Goal: Complete application form: Complete application form

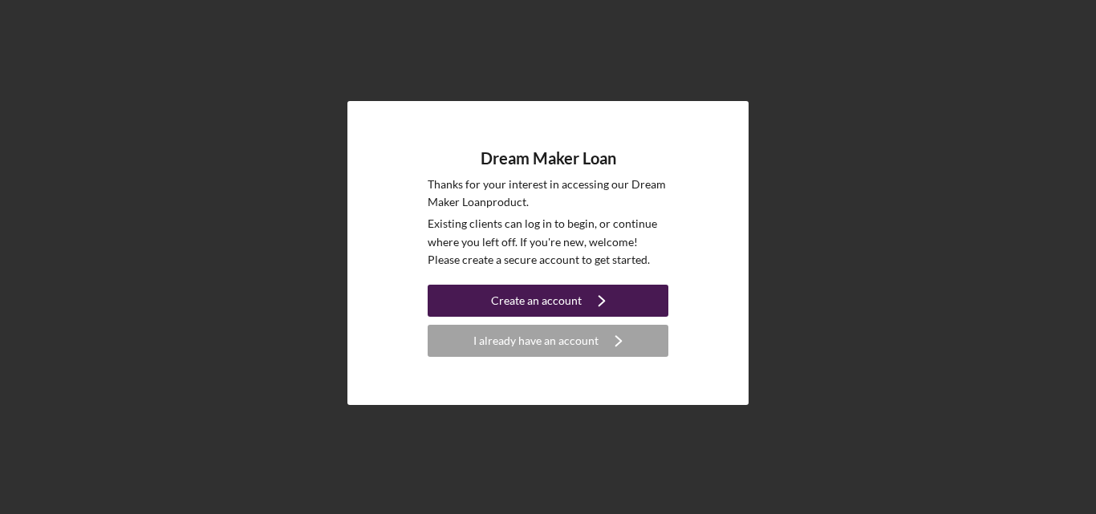
click at [576, 303] on div "Create an account" at bounding box center [536, 301] width 91 height 32
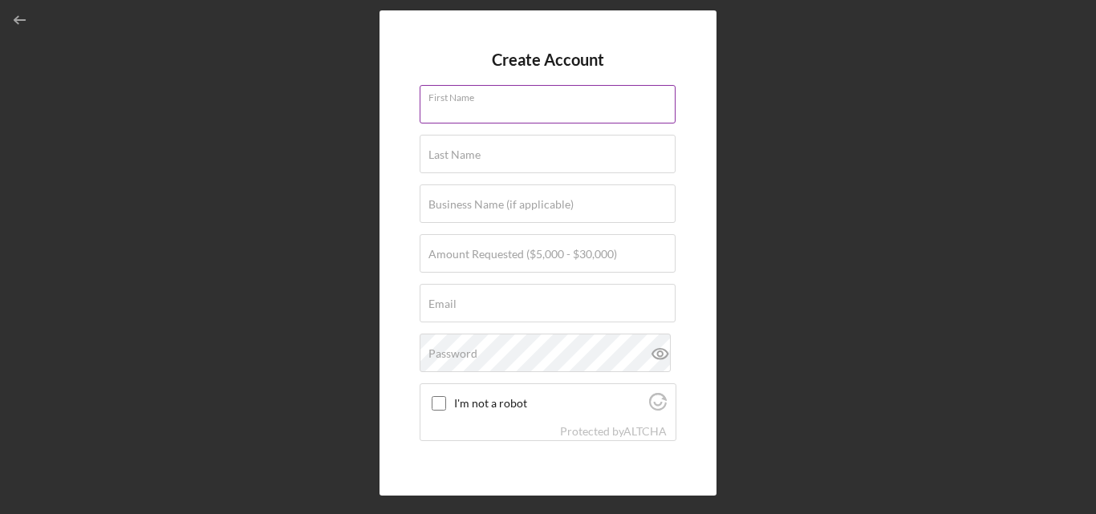
click at [509, 99] on div "First Name" at bounding box center [548, 105] width 257 height 40
type input "[PERSON_NAME]"
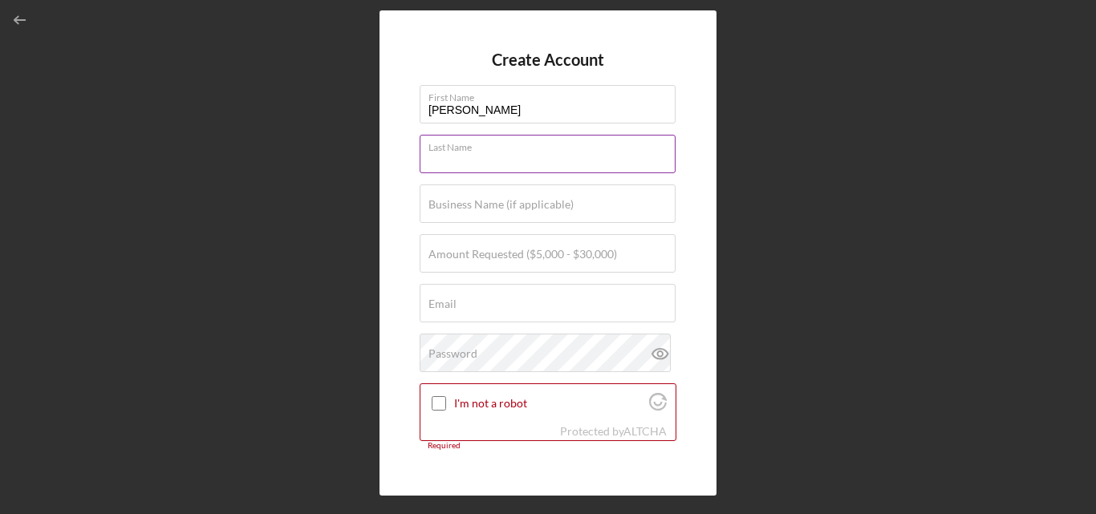
click at [532, 153] on input "Last Name" at bounding box center [548, 154] width 256 height 39
type input "[PERSON_NAME]"
click at [541, 201] on label "Business Name (if applicable)" at bounding box center [501, 204] width 145 height 13
click at [541, 201] on input "Business Name (if applicable)" at bounding box center [548, 204] width 256 height 39
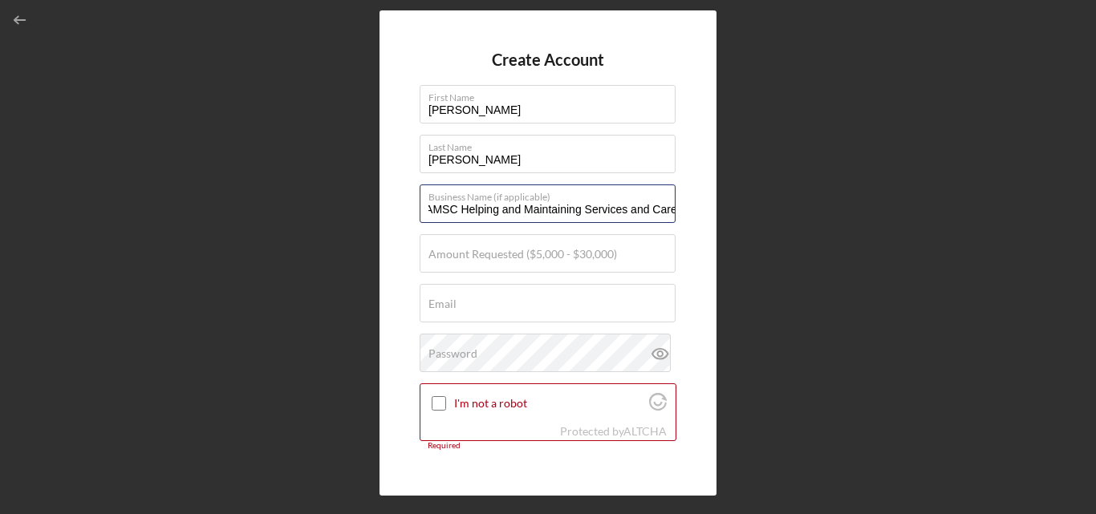
scroll to position [0, 18]
type input "HAMSC Helping and Maintaining Services and Care"
click at [591, 258] on label "Amount Requested ($5,000 - $30,000)" at bounding box center [523, 254] width 189 height 13
click at [591, 258] on input "Amount Requested ($5,000 - $30,000)" at bounding box center [548, 253] width 256 height 39
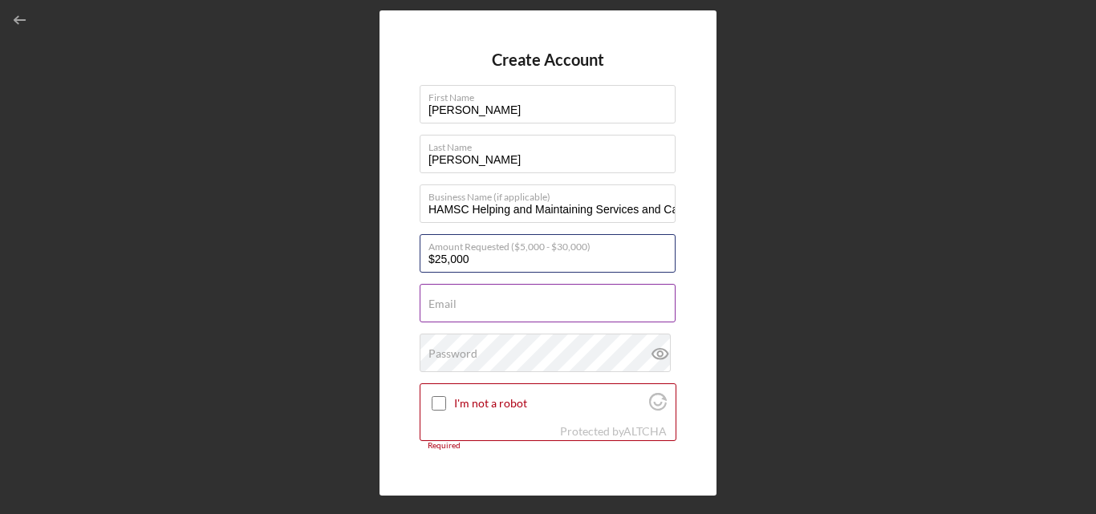
type input "$25,000"
click at [502, 308] on input "Email" at bounding box center [548, 303] width 256 height 39
type input "[PERSON_NAME][EMAIL_ADDRESS][DOMAIN_NAME]"
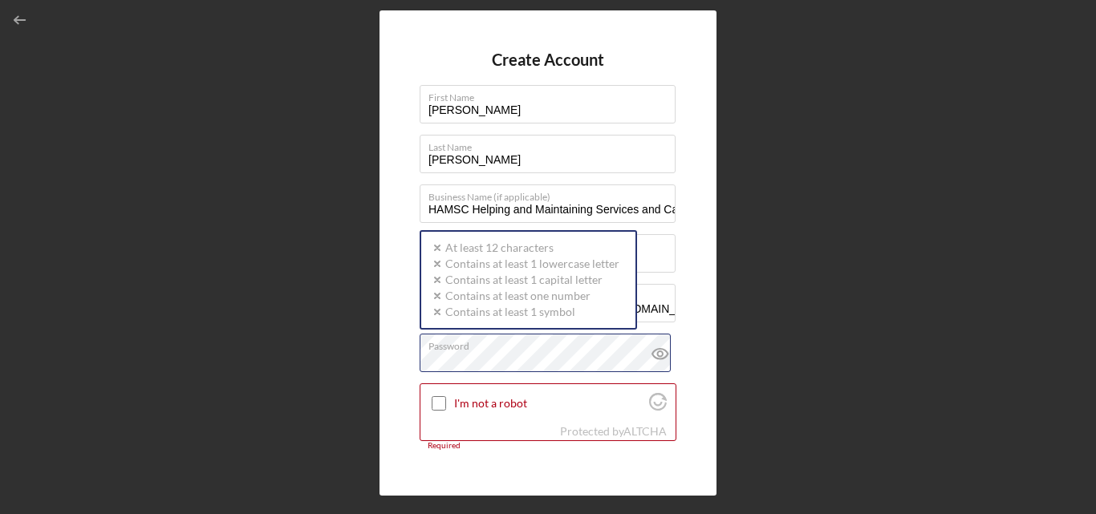
click at [570, 346] on div "Password Icon/icon-validation-no At least 12 characters Icon/icon-validation-no…" at bounding box center [548, 354] width 257 height 40
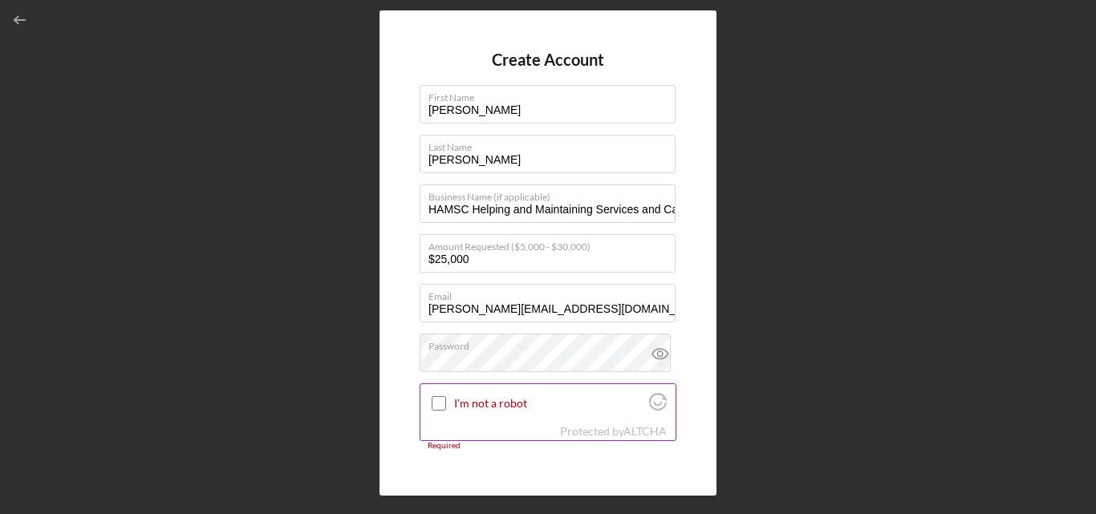
click at [438, 409] on input "I'm not a robot" at bounding box center [439, 403] width 14 height 14
checkbox input "true"
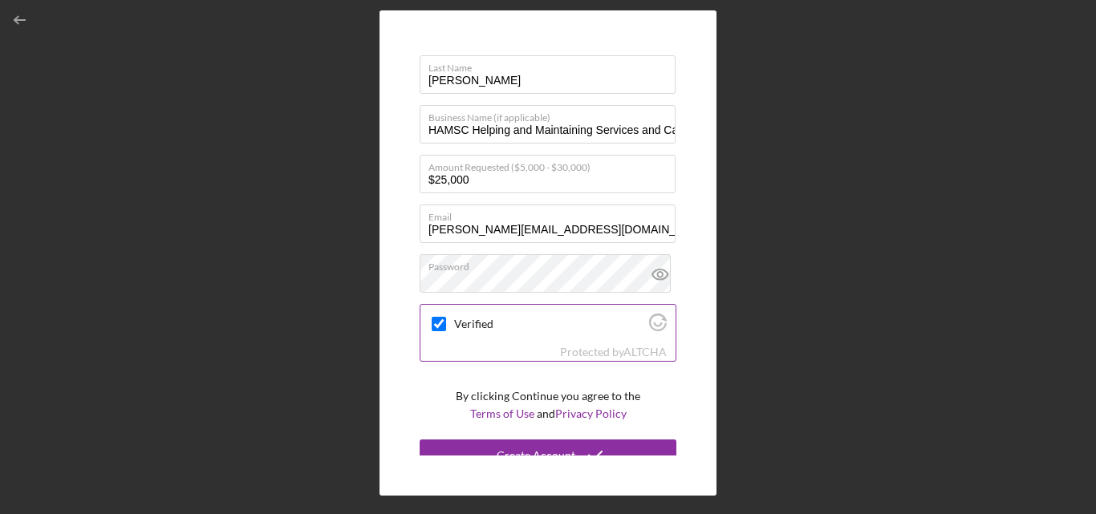
scroll to position [95, 0]
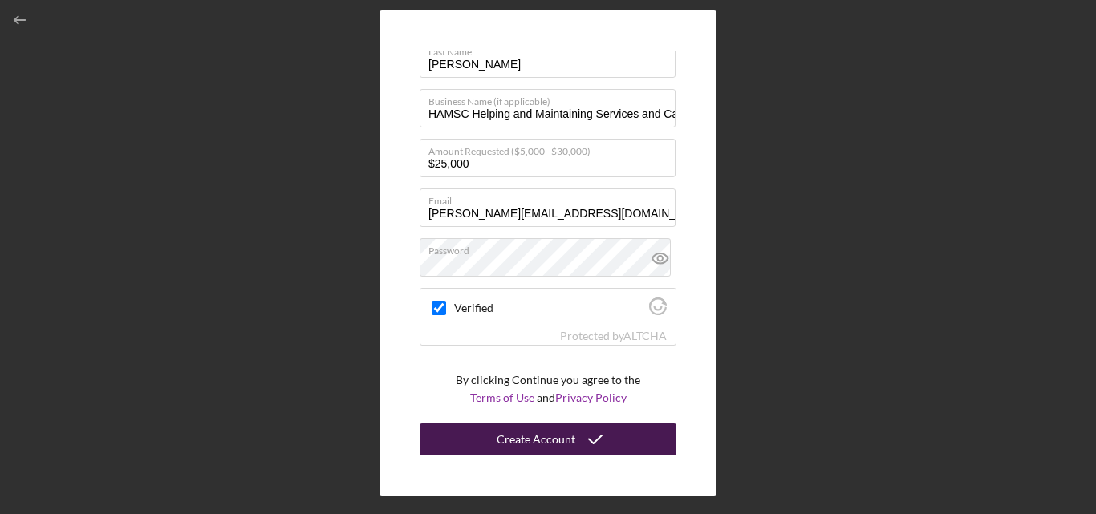
click at [551, 444] on div "Create Account" at bounding box center [536, 440] width 79 height 32
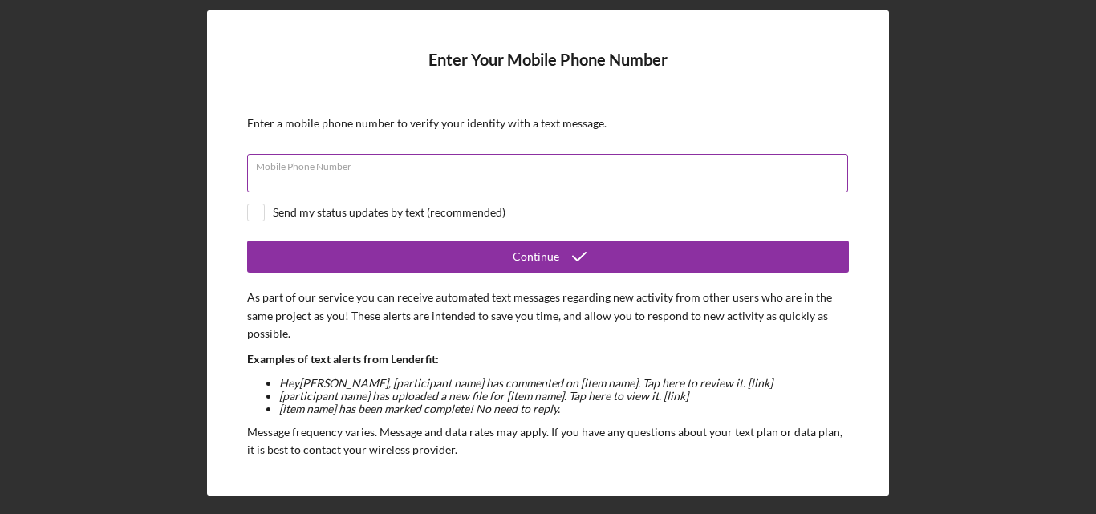
click at [625, 166] on div "Mobile Phone Number" at bounding box center [548, 174] width 602 height 40
type input "(134) 730-6369"
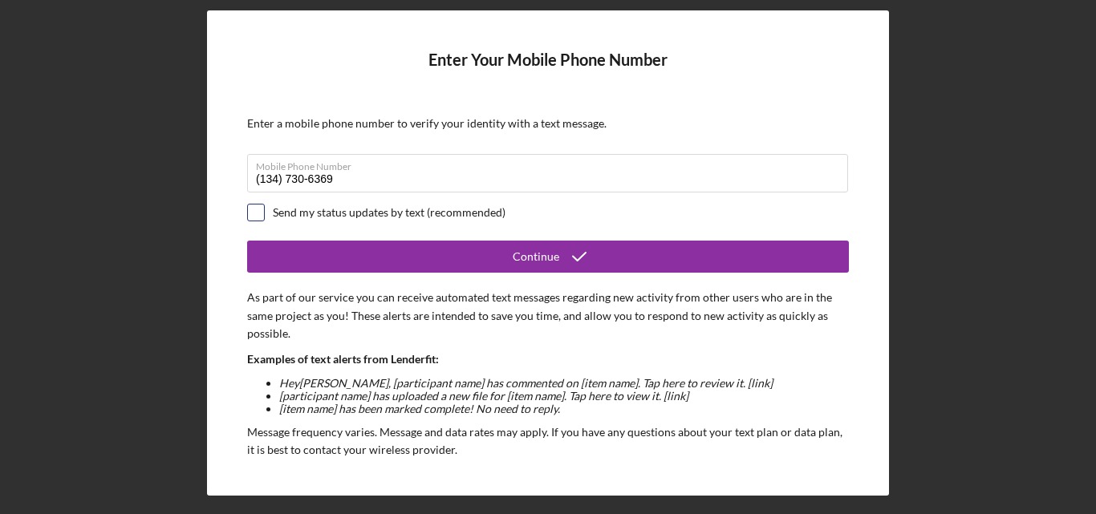
click at [247, 211] on div at bounding box center [256, 213] width 18 height 18
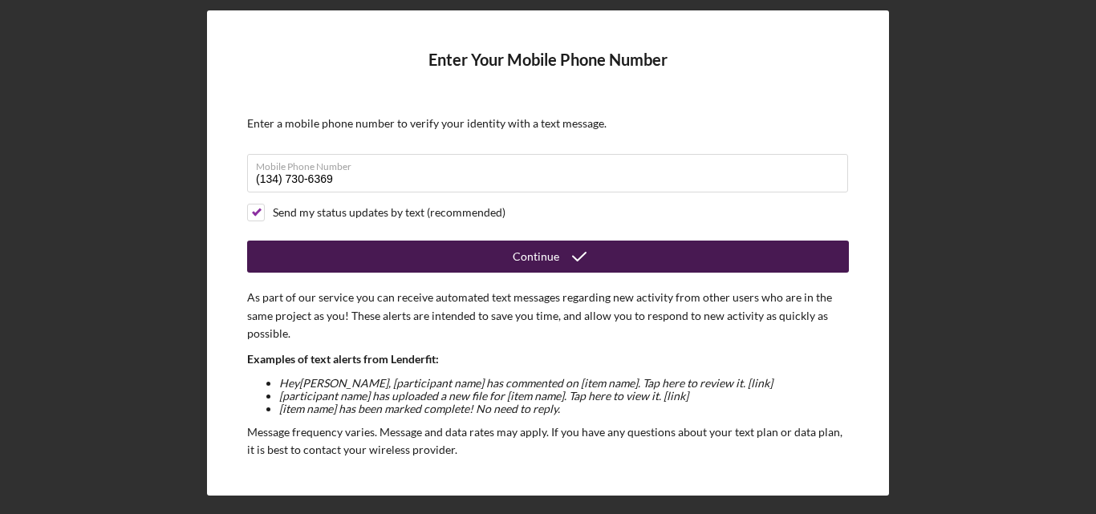
click at [304, 250] on button "Continue" at bounding box center [548, 257] width 602 height 32
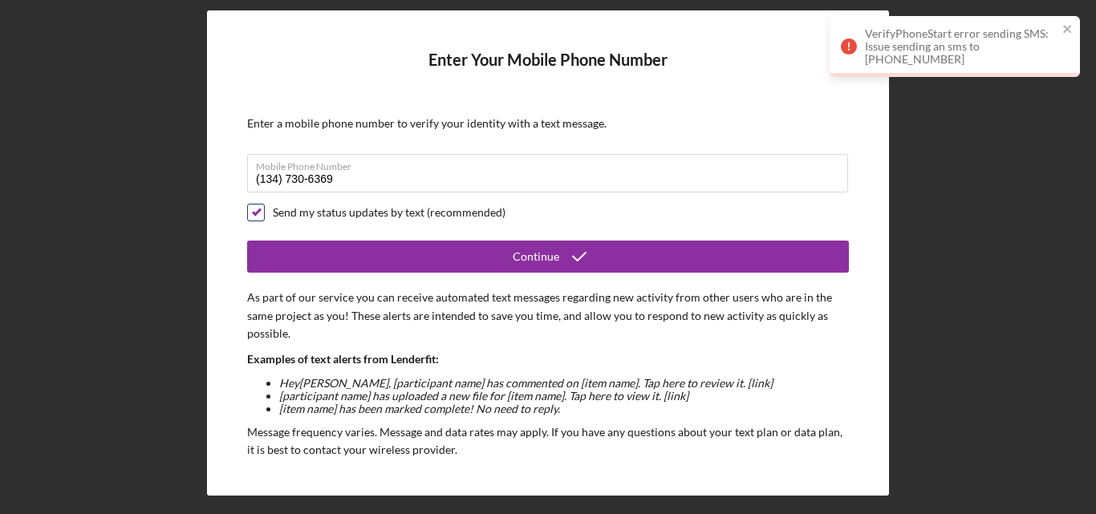
click at [260, 210] on input "checkbox" at bounding box center [256, 213] width 16 height 16
checkbox input "false"
click at [362, 174] on input "(134) 730-6369" at bounding box center [547, 173] width 601 height 39
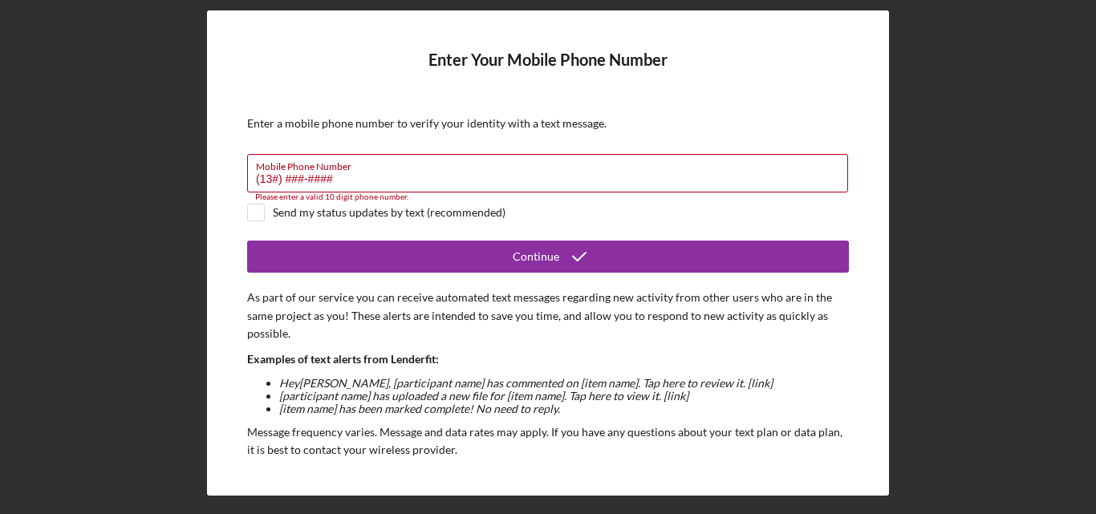
type input "(1##) ###-####"
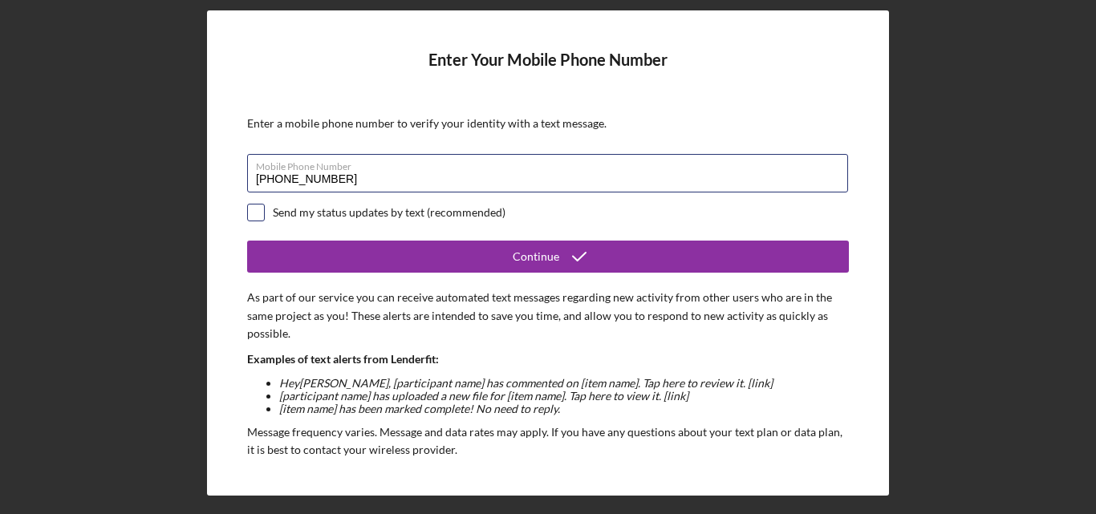
type input "[PHONE_NUMBER]"
click at [261, 209] on input "checkbox" at bounding box center [256, 213] width 16 height 16
checkbox input "true"
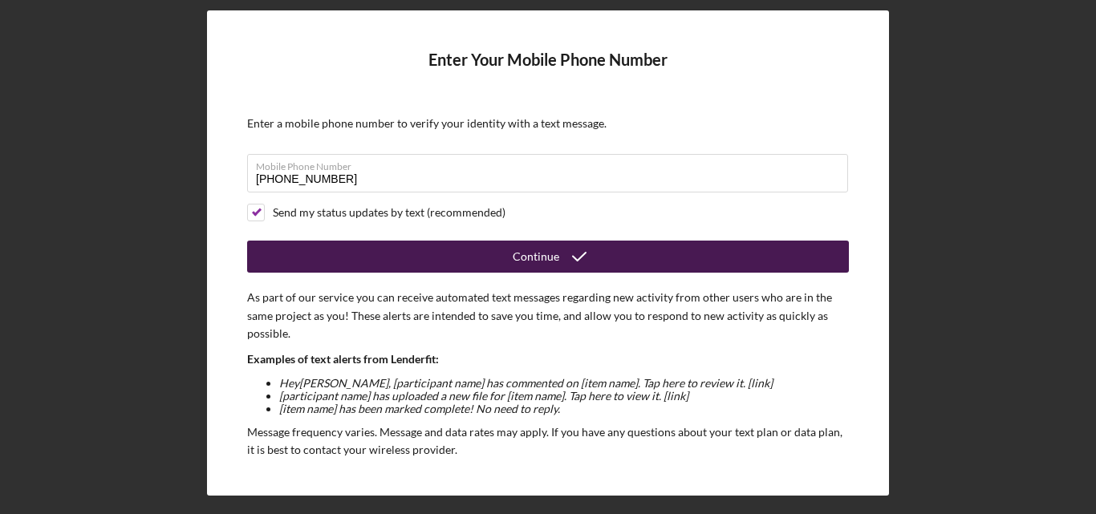
click at [323, 258] on button "Continue" at bounding box center [548, 257] width 602 height 32
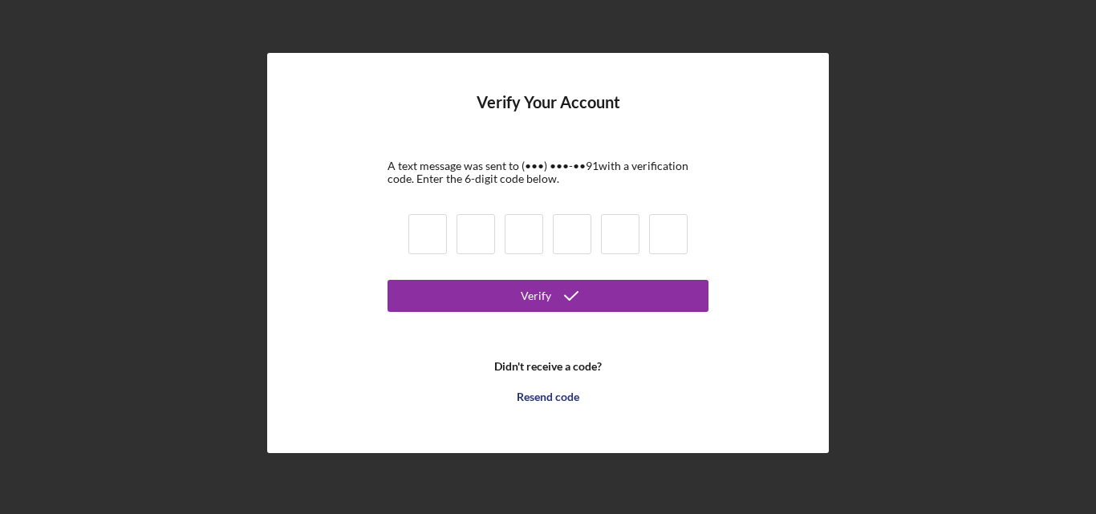
click at [416, 236] on input at bounding box center [427, 234] width 39 height 40
type input "2"
type input "3"
type input "1"
type input "7"
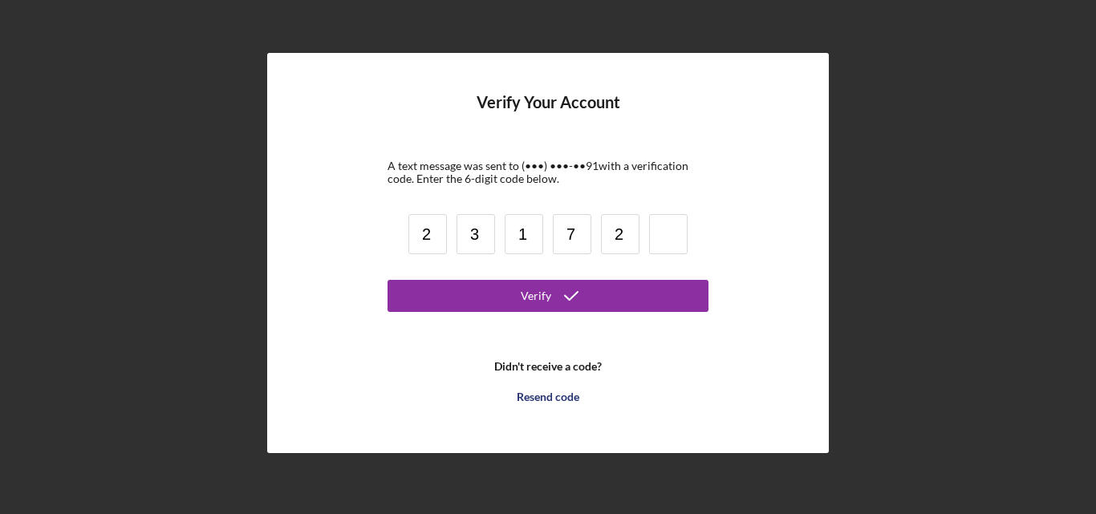
type input "2"
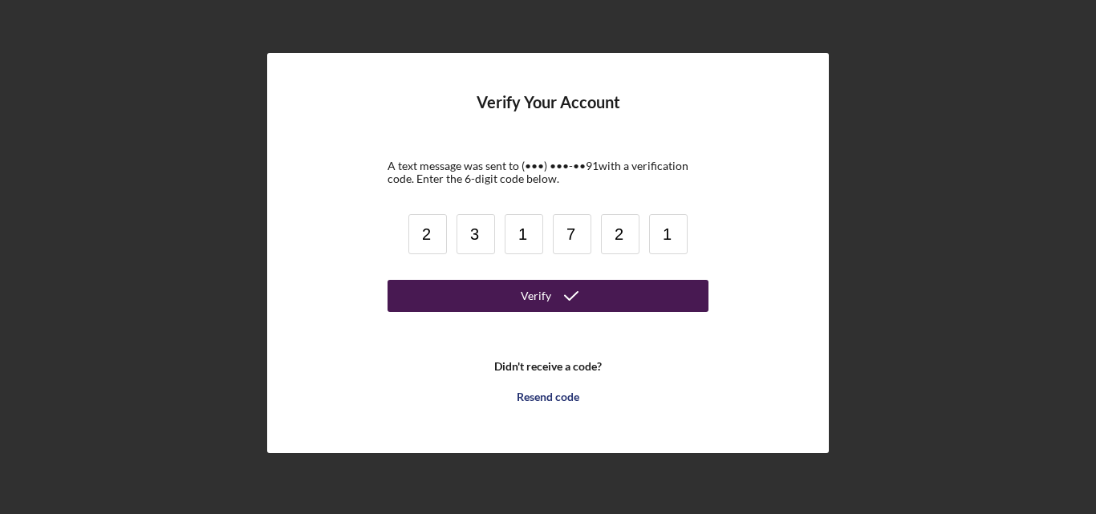
type input "1"
click at [435, 295] on button "Verify" at bounding box center [548, 296] width 321 height 32
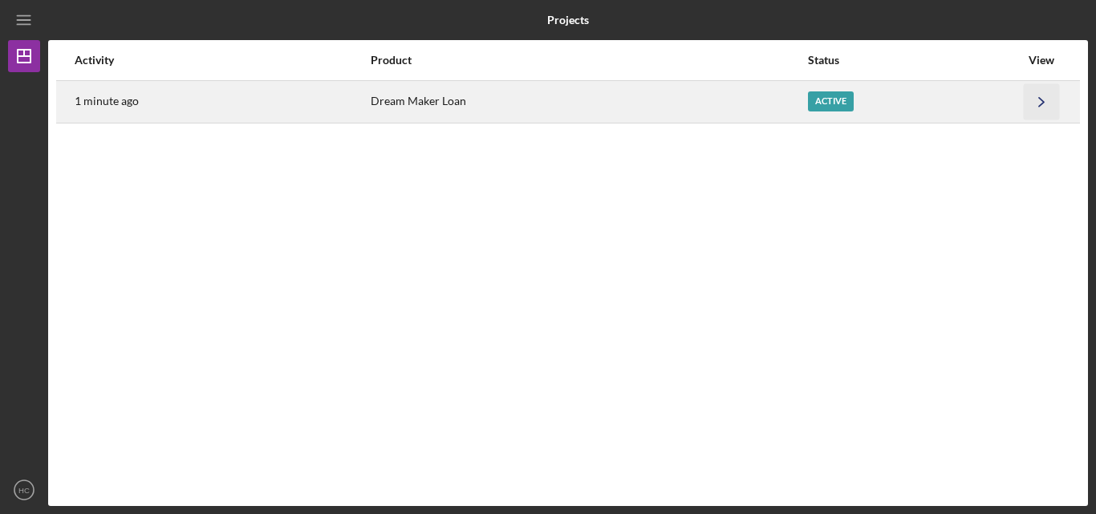
click at [1046, 111] on icon "Icon/Navigate" at bounding box center [1042, 101] width 36 height 36
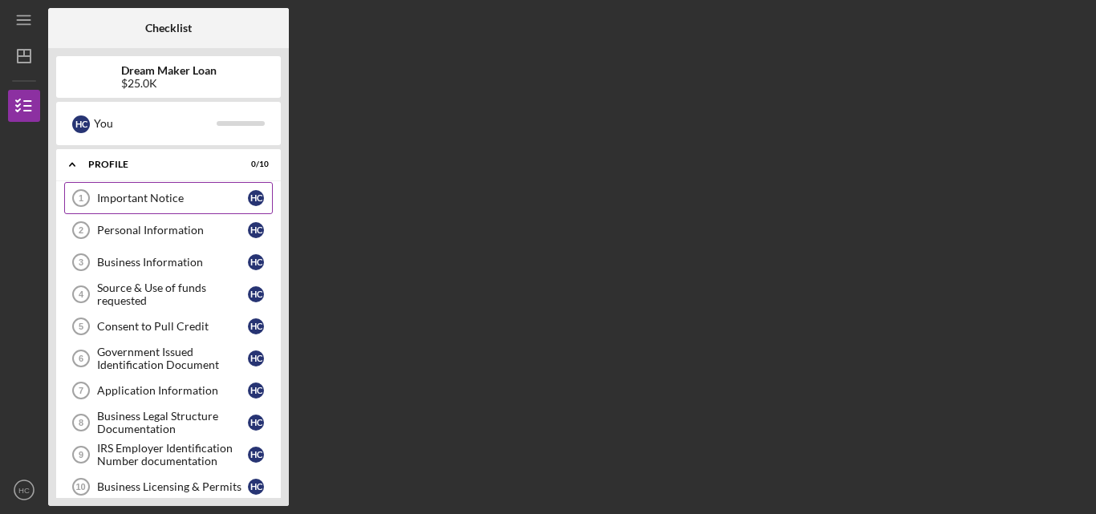
click at [182, 195] on div "Important Notice" at bounding box center [172, 198] width 151 height 13
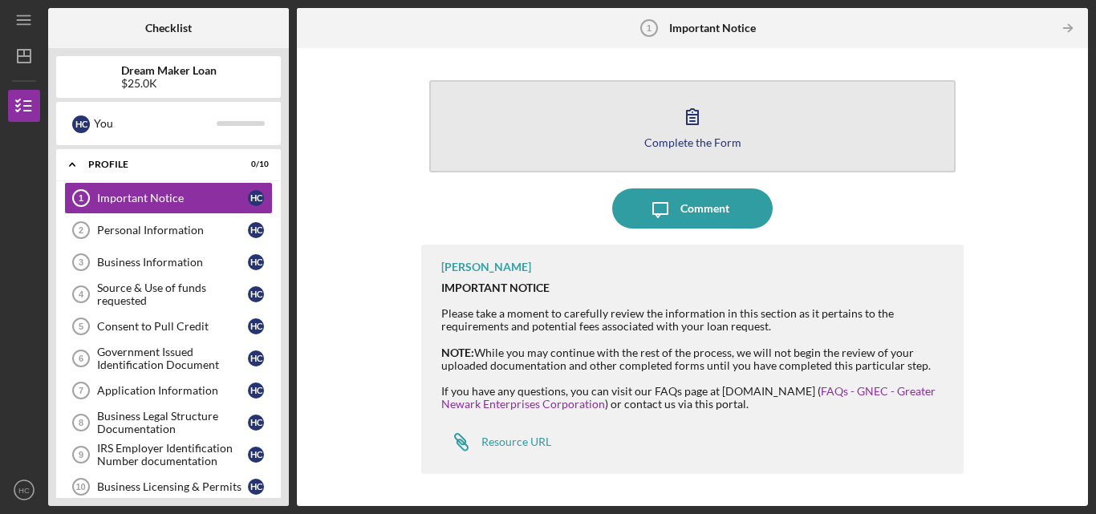
click at [688, 111] on icon "button" at bounding box center [693, 116] width 40 height 40
